Goal: Use online tool/utility: Utilize a website feature to perform a specific function

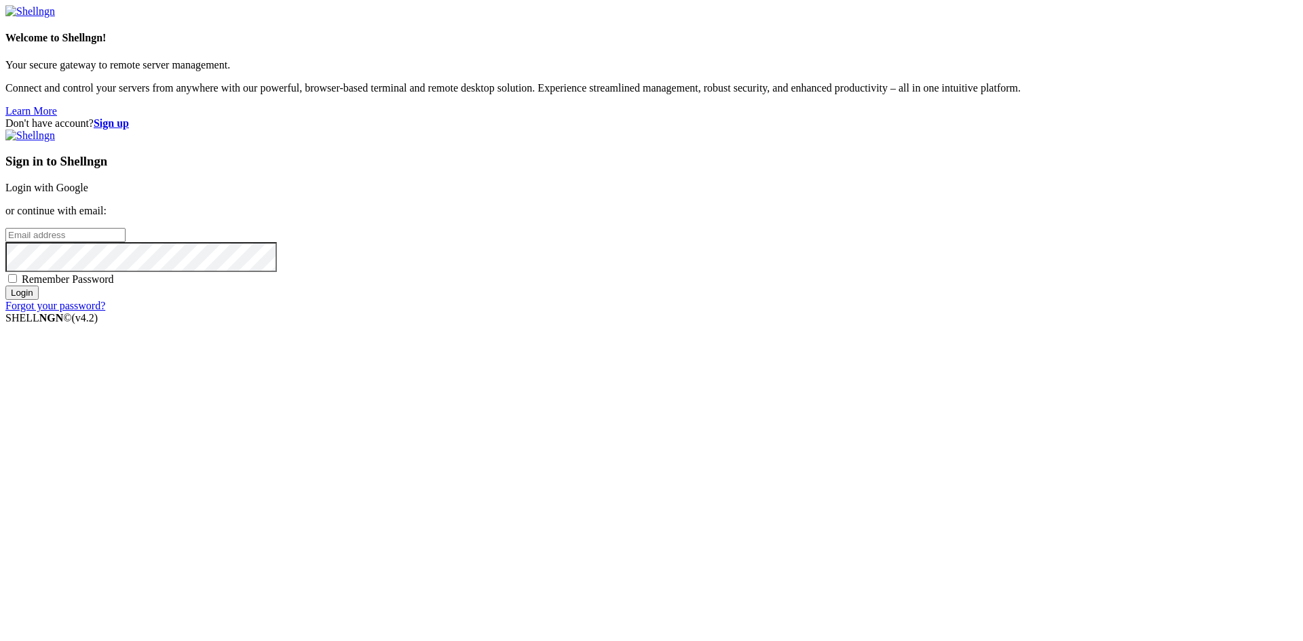
click at [88, 193] on link "Login with Google" at bounding box center [46, 188] width 83 height 12
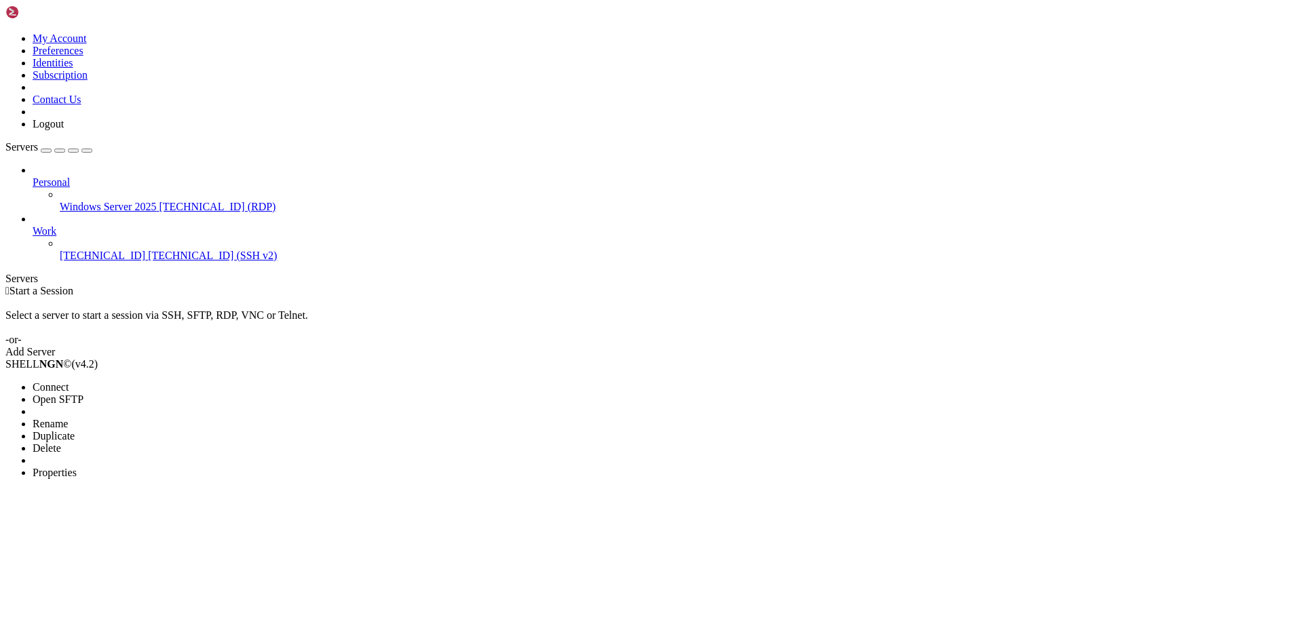
click at [69, 381] on span "Connect" at bounding box center [51, 387] width 36 height 12
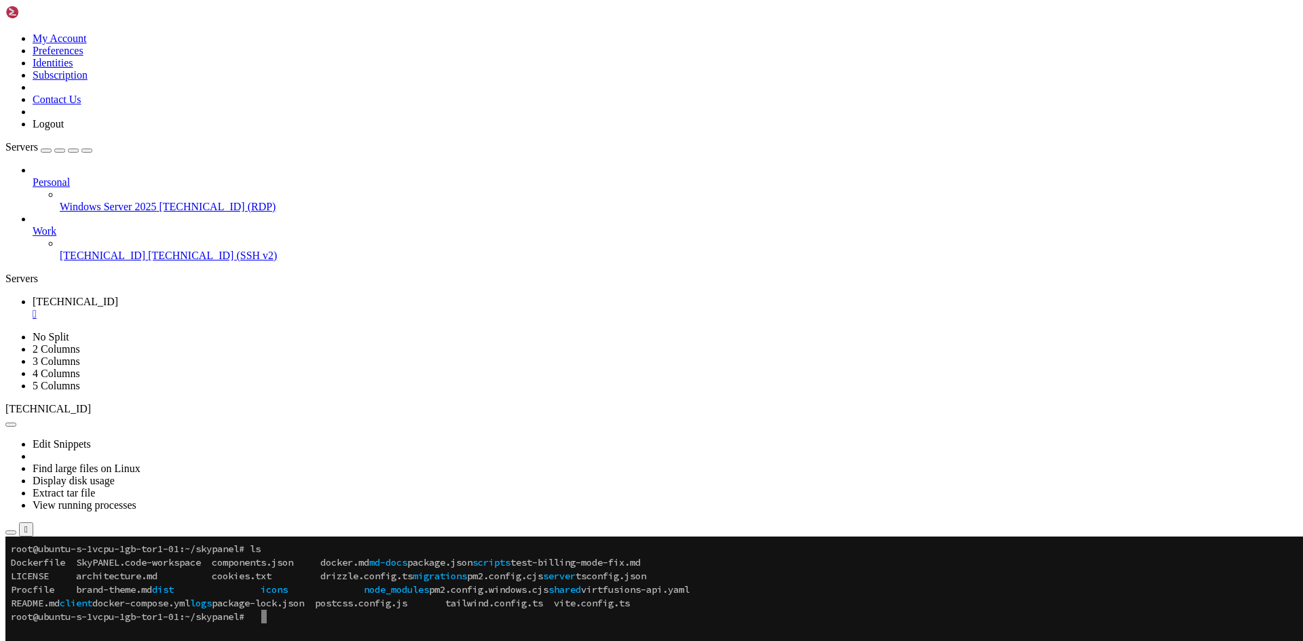
click at [158, 637] on x-row at bounding box center [571, 631] width 1121 height 14
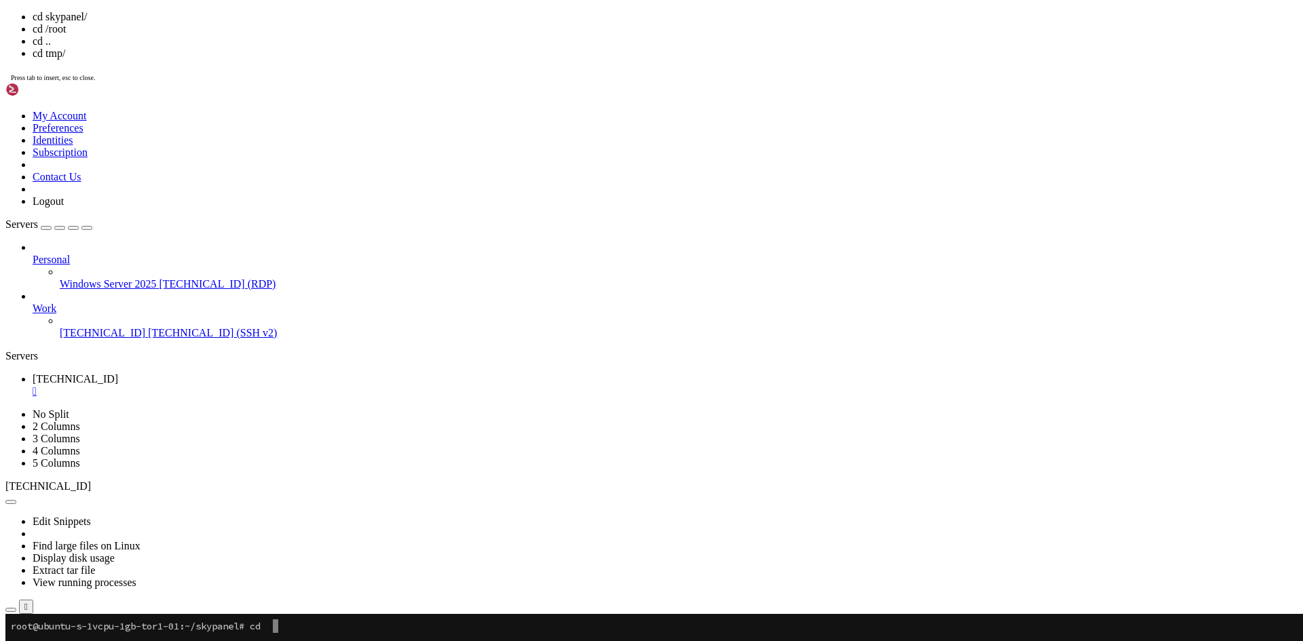
click at [309, 628] on x-row "root@ubuntu-s-1vcpu-1gb-tor1-01:~/skypanel# cd" at bounding box center [571, 627] width 1121 height 14
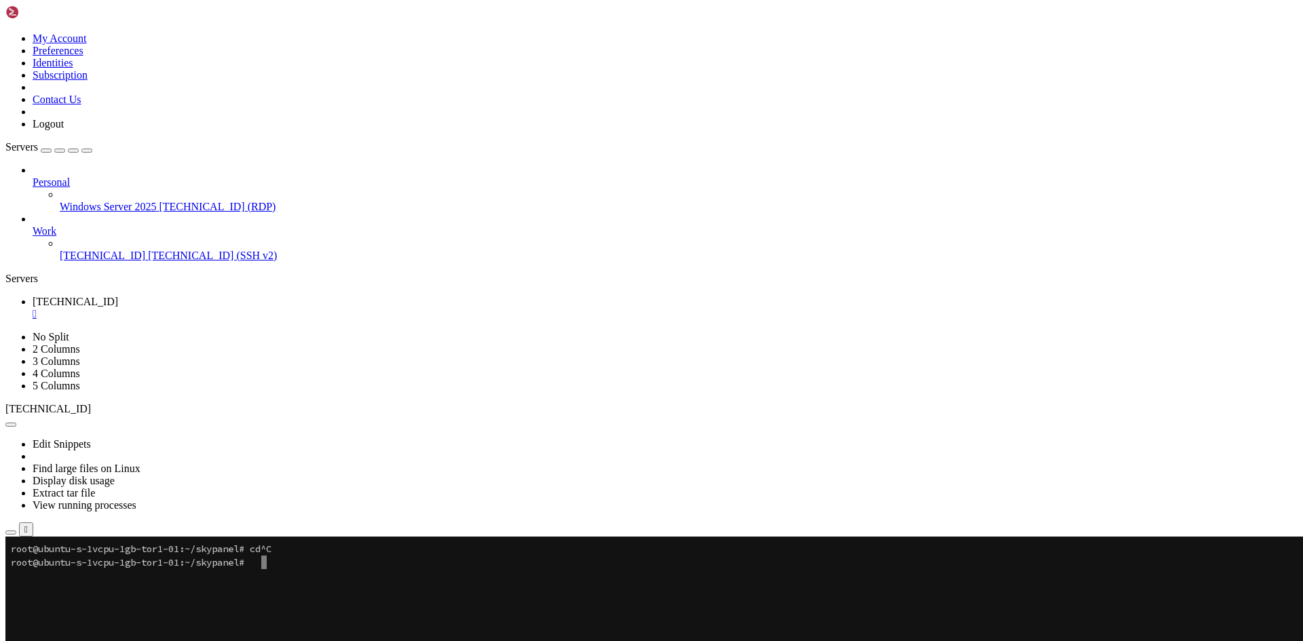
click at [308, 641] on x-row at bounding box center [571, 644] width 1121 height 14
drag, startPoint x: 126, startPoint y: 802, endPoint x: 27, endPoint y: 797, distance: 99.2
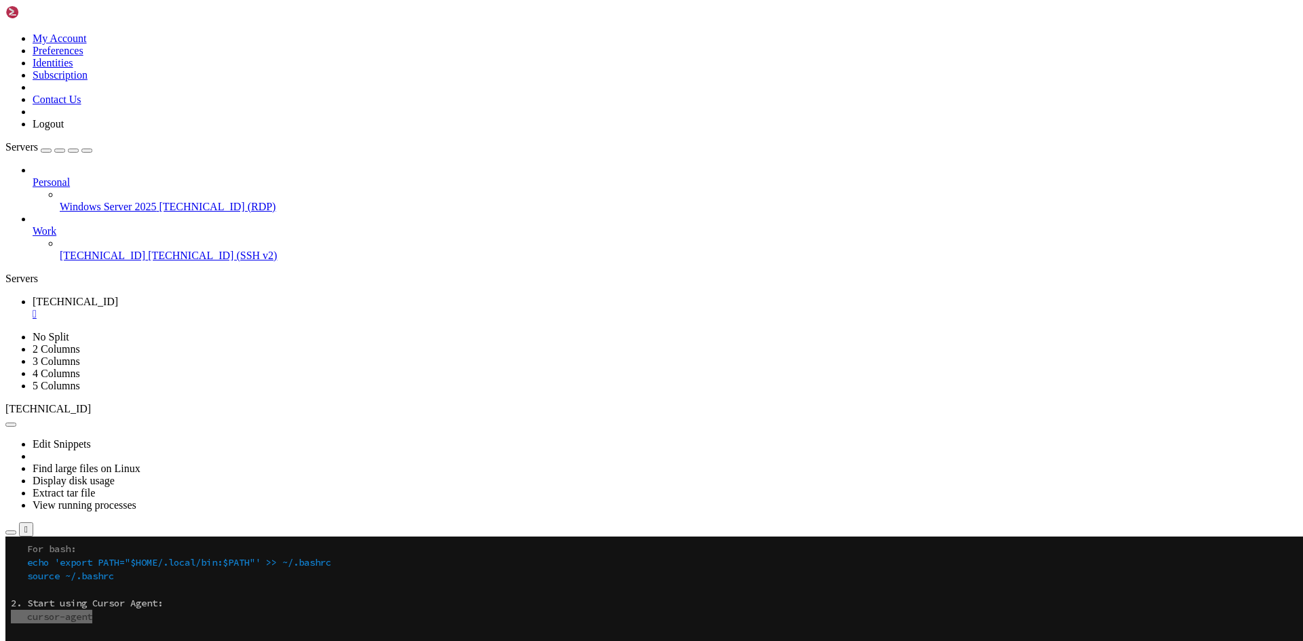
click at [87, 151] on icon "button" at bounding box center [87, 151] width 0 height 0
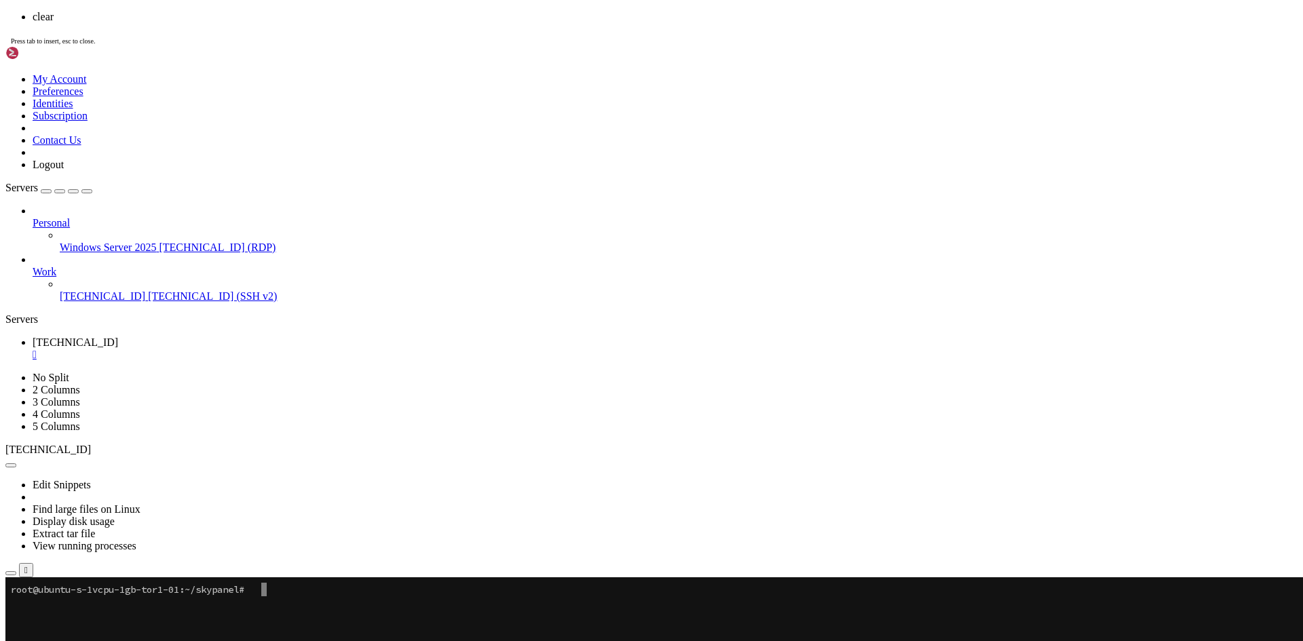
scroll to position [0, 0]
